Goal: Information Seeking & Learning: Learn about a topic

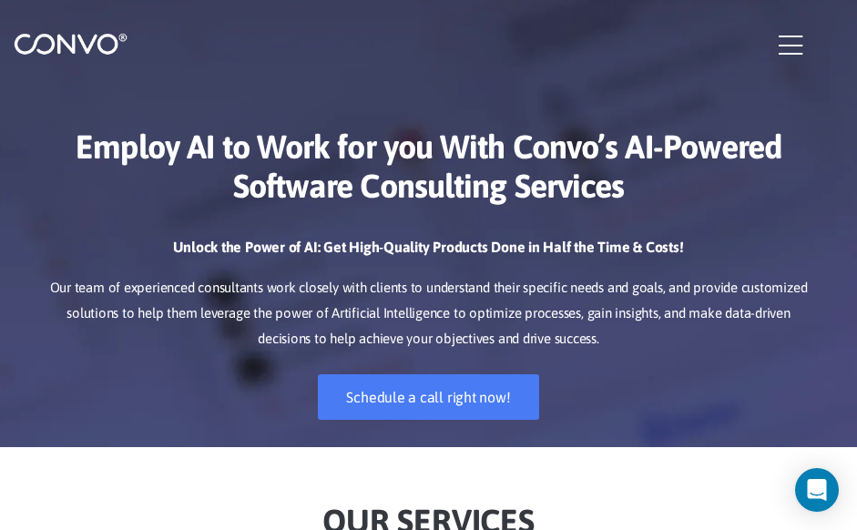
click at [788, 50] on icon "button" at bounding box center [791, 45] width 24 height 27
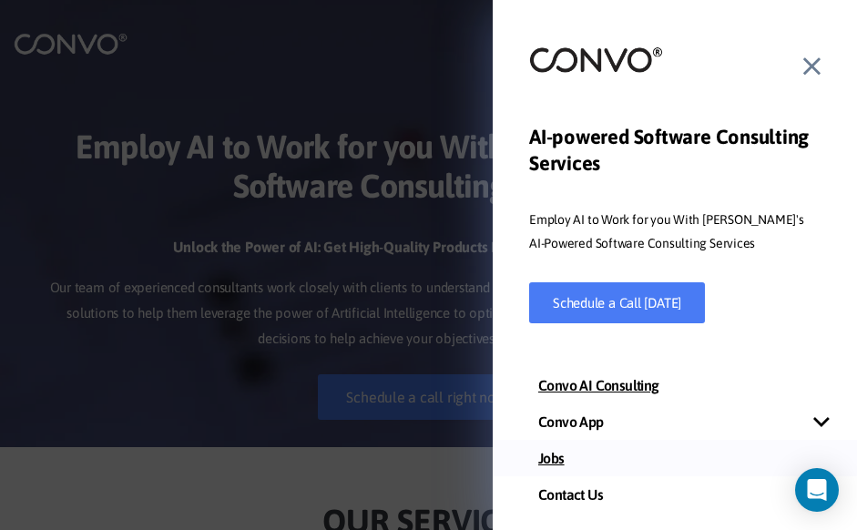
click at [547, 463] on link "Jobs" at bounding box center [675, 458] width 364 height 36
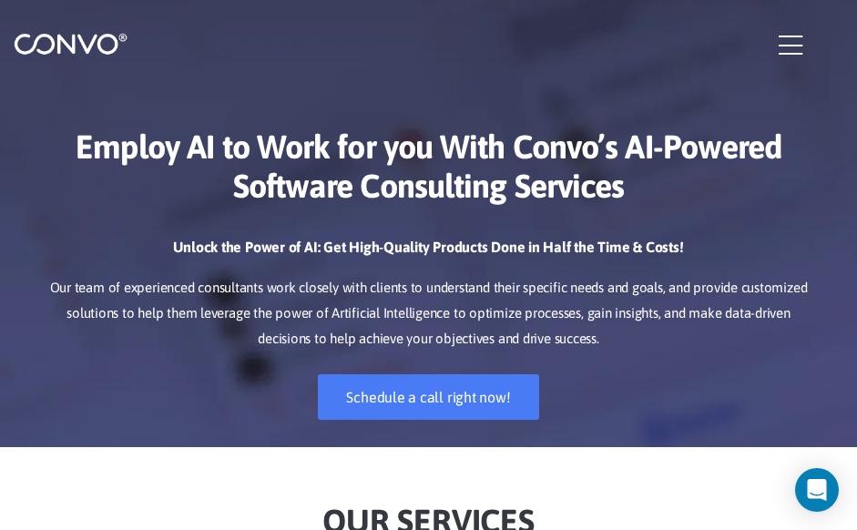
click at [791, 58] on icon "button" at bounding box center [791, 45] width 24 height 27
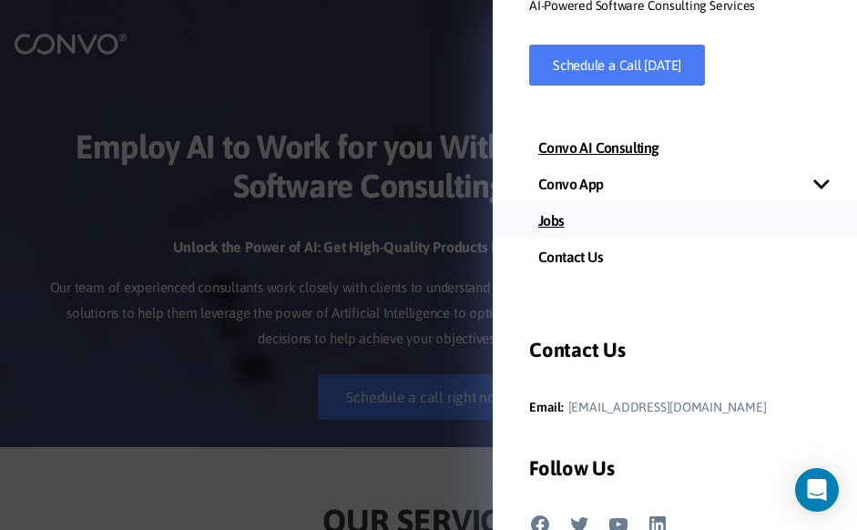
scroll to position [241, 0]
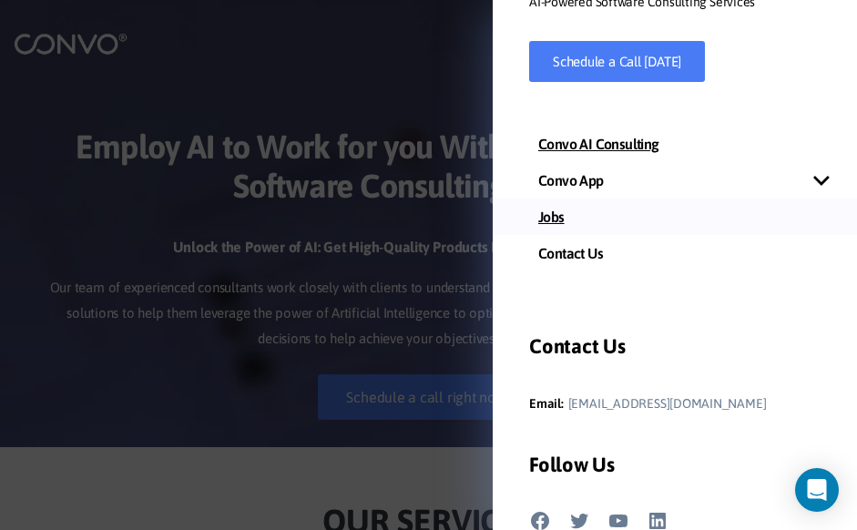
click at [558, 219] on link "Jobs" at bounding box center [675, 217] width 364 height 36
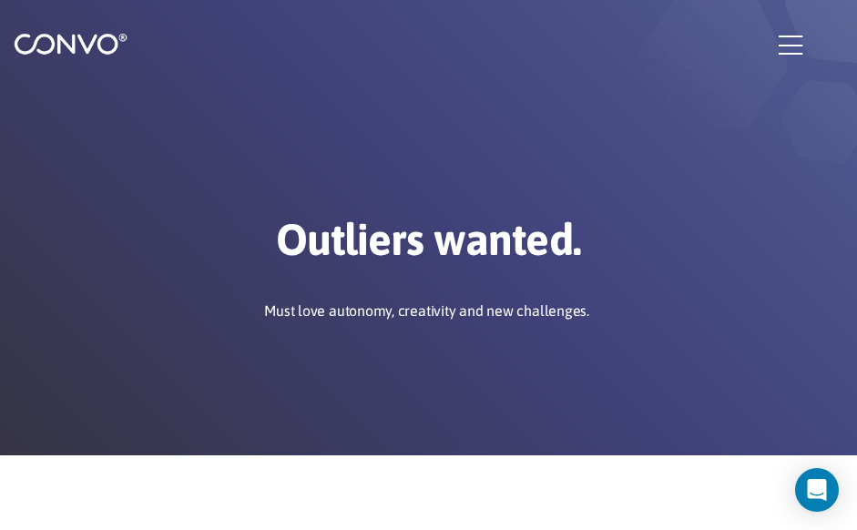
click at [787, 46] on icon "button" at bounding box center [791, 45] width 24 height 27
